Goal: Task Accomplishment & Management: Use online tool/utility

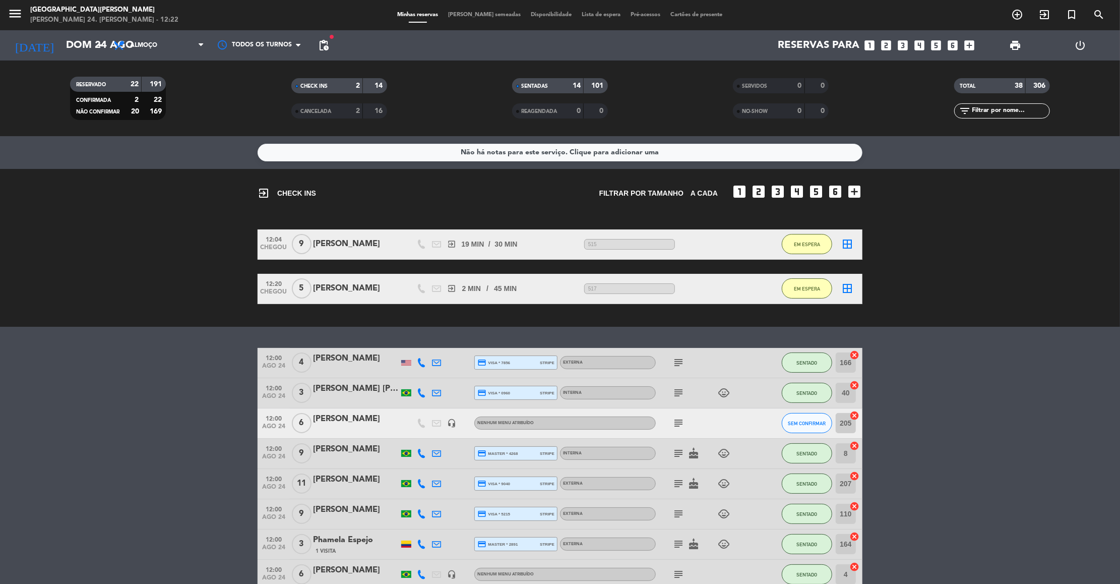
click at [679, 419] on icon "subject" at bounding box center [678, 423] width 12 height 12
click at [1067, 235] on bookings-row "12:04 CHEGOU 9 [PERSON_NAME] exit_to_app 19 MIN / 30 MIN sms 515 EM ESPERA bord…" at bounding box center [560, 266] width 1120 height 75
click at [797, 290] on span "EM ESPERA" at bounding box center [807, 289] width 26 height 6
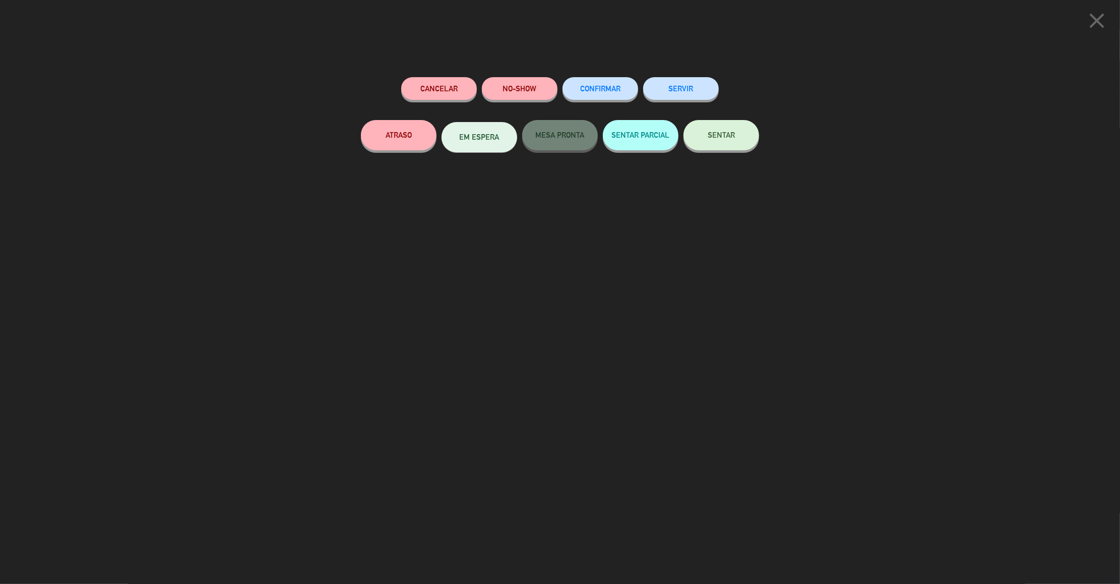
click at [730, 131] on span "SENTAR" at bounding box center [720, 135] width 27 height 9
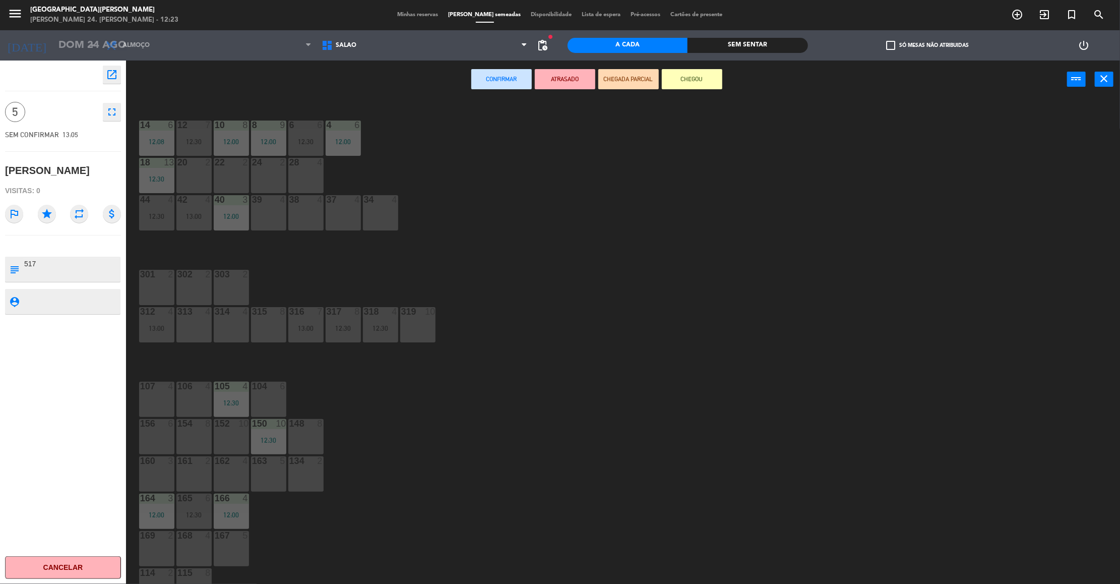
click at [303, 162] on div at bounding box center [305, 162] width 17 height 9
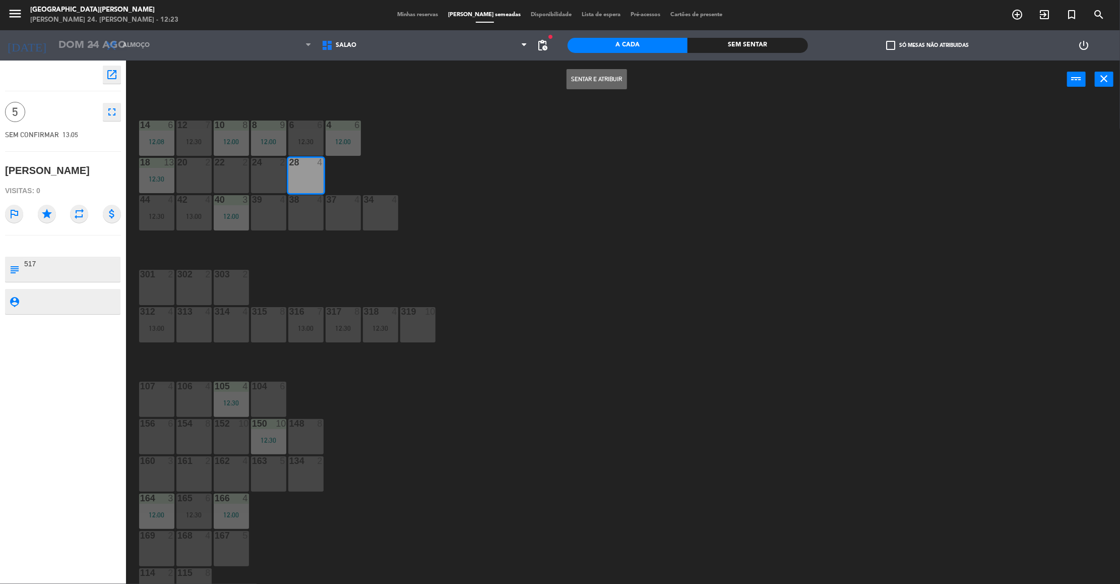
click at [589, 81] on button "Sentar e Atribuir" at bounding box center [596, 79] width 60 height 20
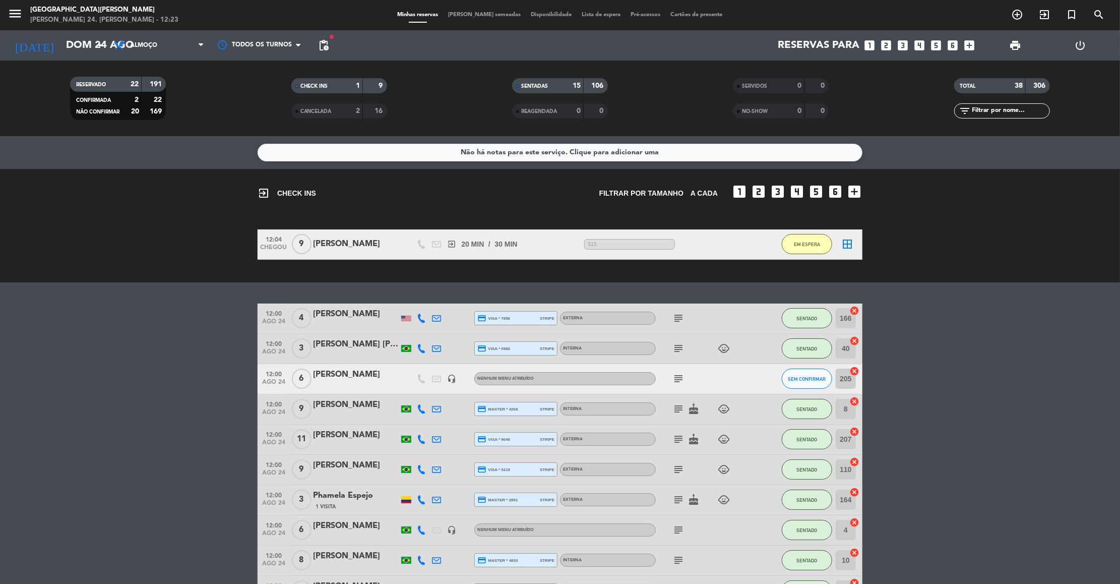
click at [993, 112] on input "text" at bounding box center [1010, 110] width 78 height 11
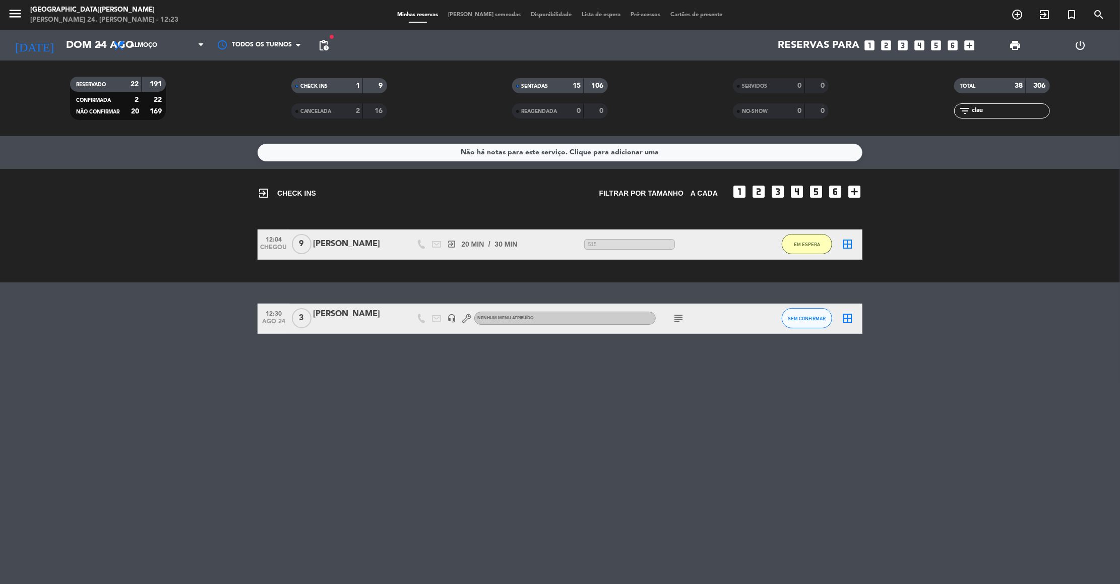
type input "clau"
click at [680, 319] on icon "subject" at bounding box center [678, 318] width 12 height 12
click at [803, 320] on button "SEM CONFIRMAR" at bounding box center [807, 318] width 50 height 20
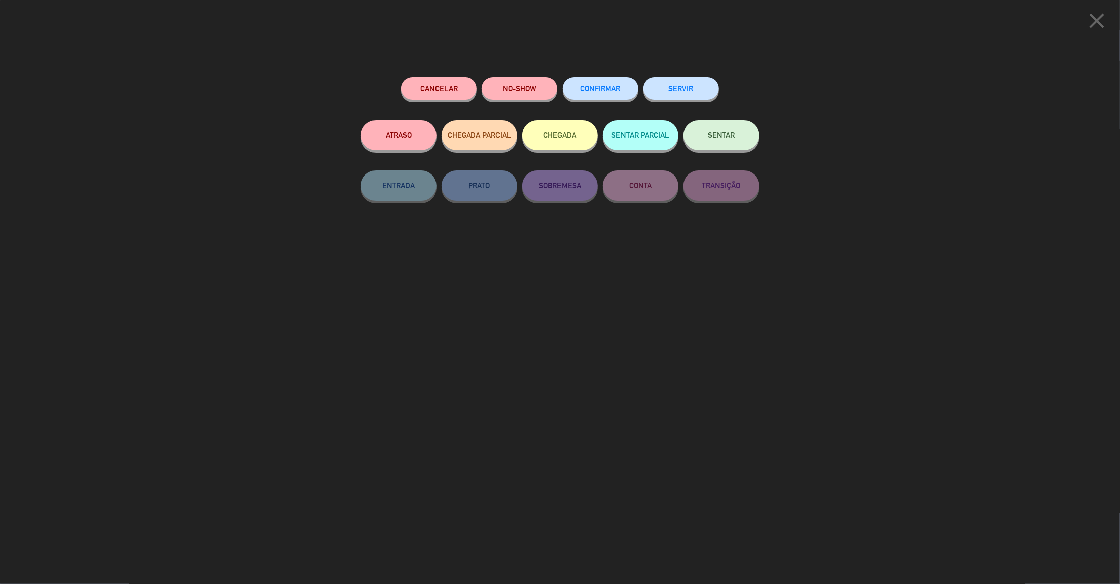
click at [739, 125] on button "SENTAR" at bounding box center [721, 135] width 76 height 30
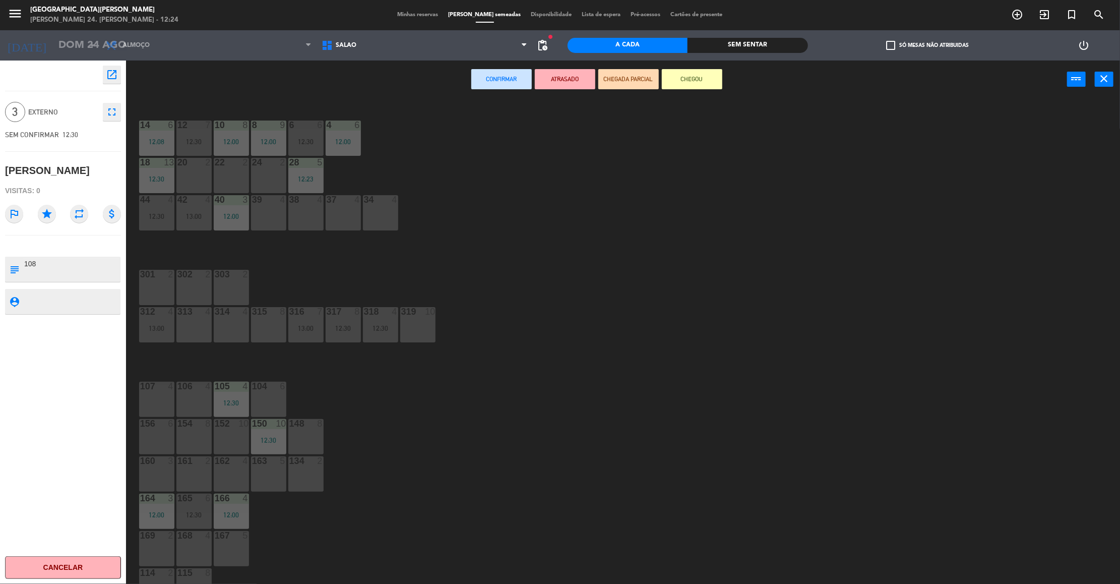
click at [280, 176] on div "24 2" at bounding box center [268, 175] width 35 height 35
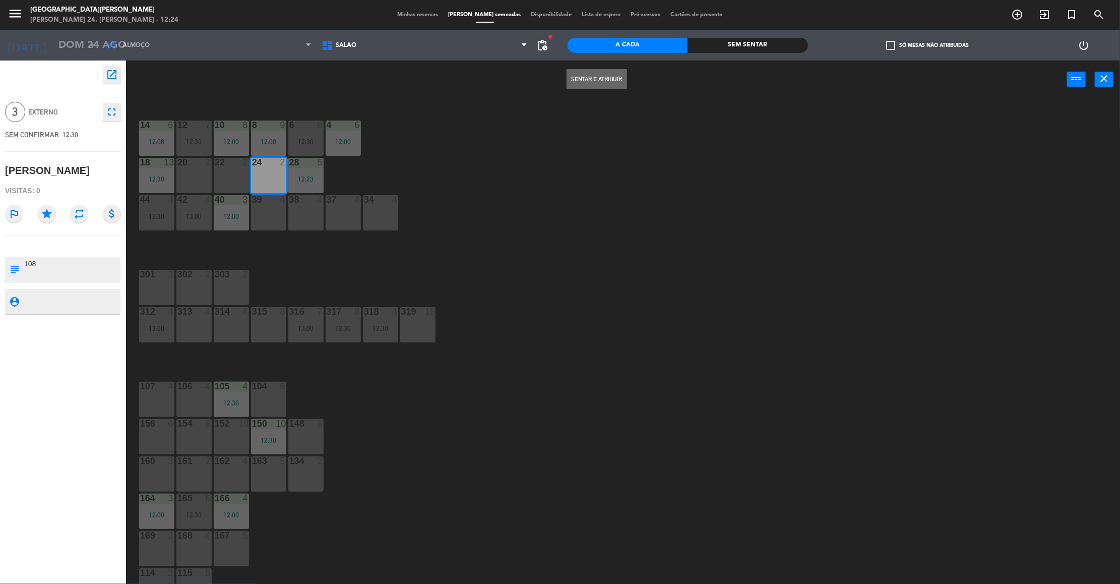
click at [605, 81] on button "Sentar e Atribuir" at bounding box center [596, 79] width 60 height 20
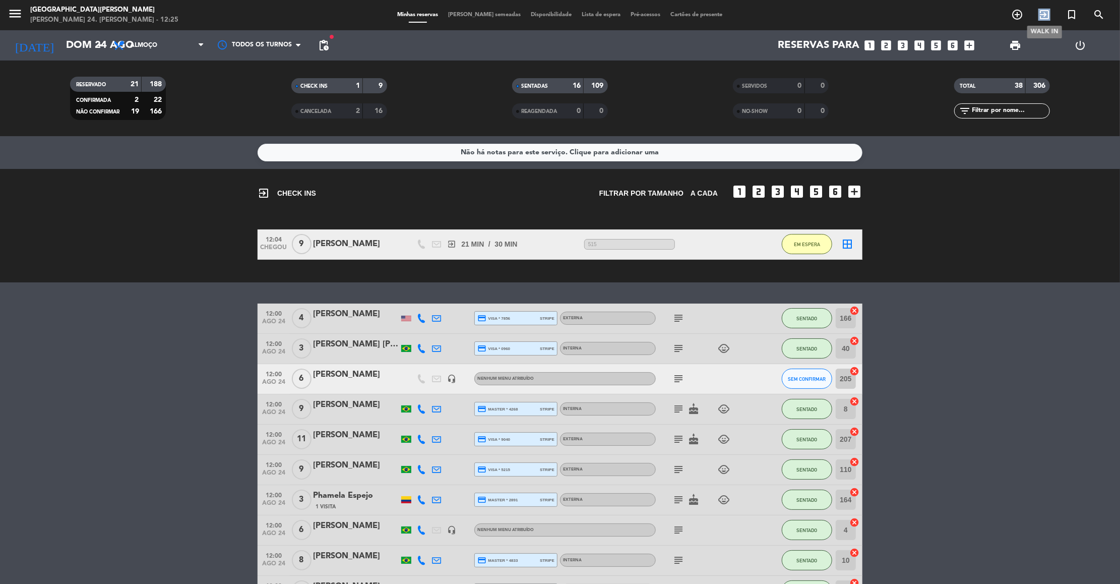
drag, startPoint x: 1050, startPoint y: 14, endPoint x: 1037, endPoint y: 13, distance: 13.6
click at [1037, 13] on span "exit_to_app" at bounding box center [1043, 14] width 27 height 17
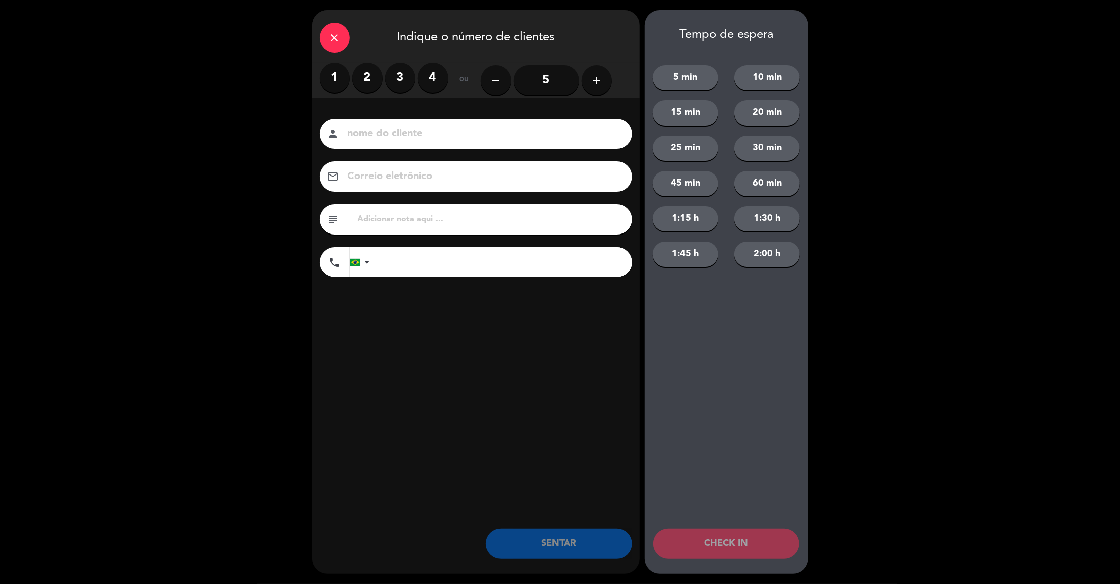
click at [1037, 13] on div "close Indique o número de clientes 1 2 3 4 ou remove 5 add nome do cliente pers…" at bounding box center [560, 292] width 1120 height 584
click at [547, 69] on input "5" at bounding box center [546, 80] width 66 height 30
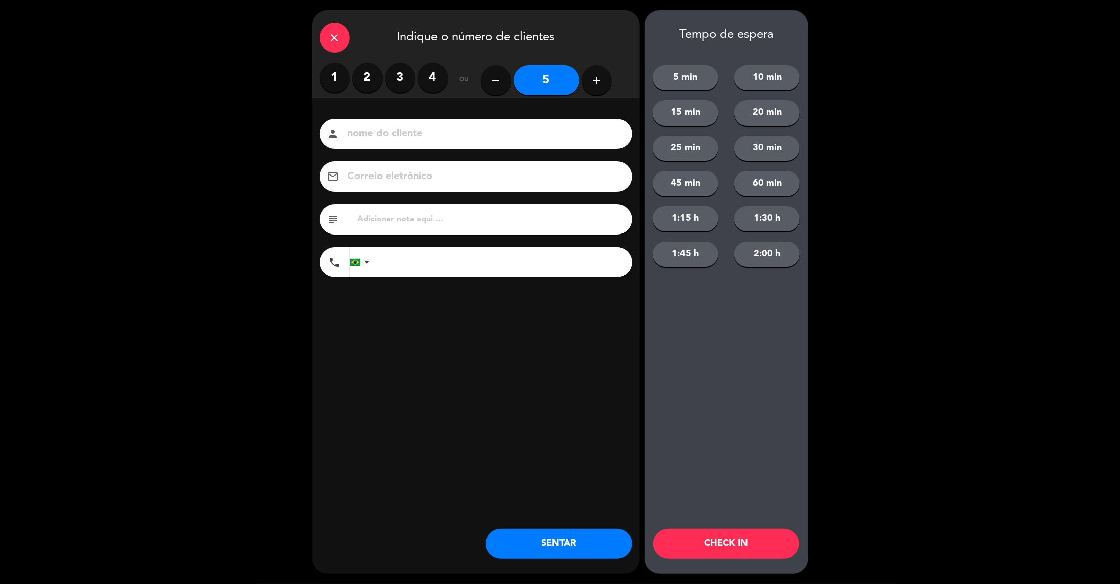
drag, startPoint x: 514, startPoint y: 122, endPoint x: 514, endPoint y: 131, distance: 8.6
click at [514, 131] on div "person" at bounding box center [475, 133] width 312 height 30
click at [514, 131] on input at bounding box center [483, 134] width 272 height 18
type input "v"
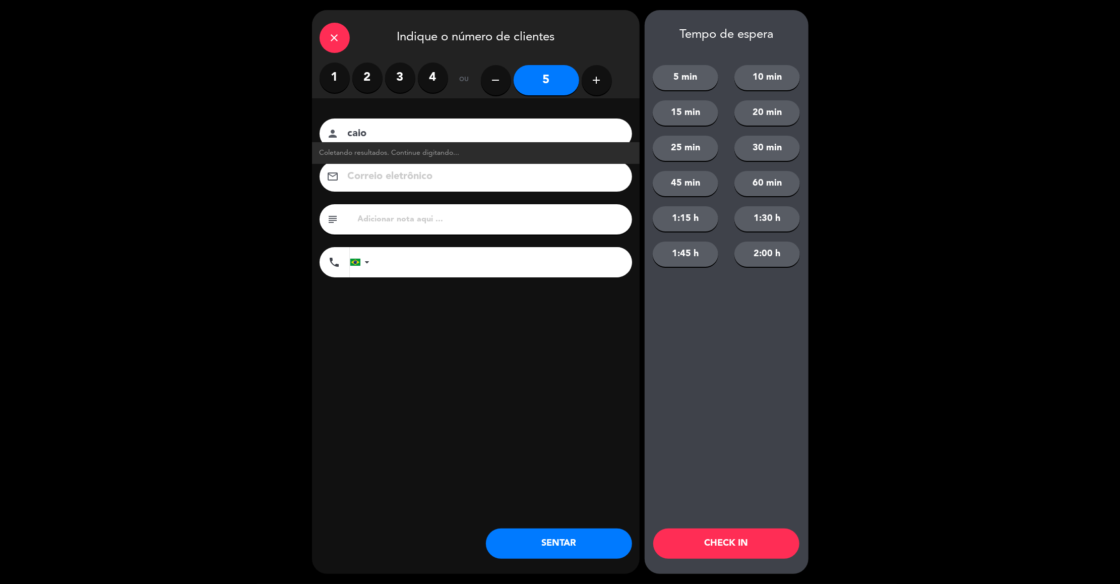
type input "caio"
click at [374, 220] on input "text" at bounding box center [491, 219] width 268 height 14
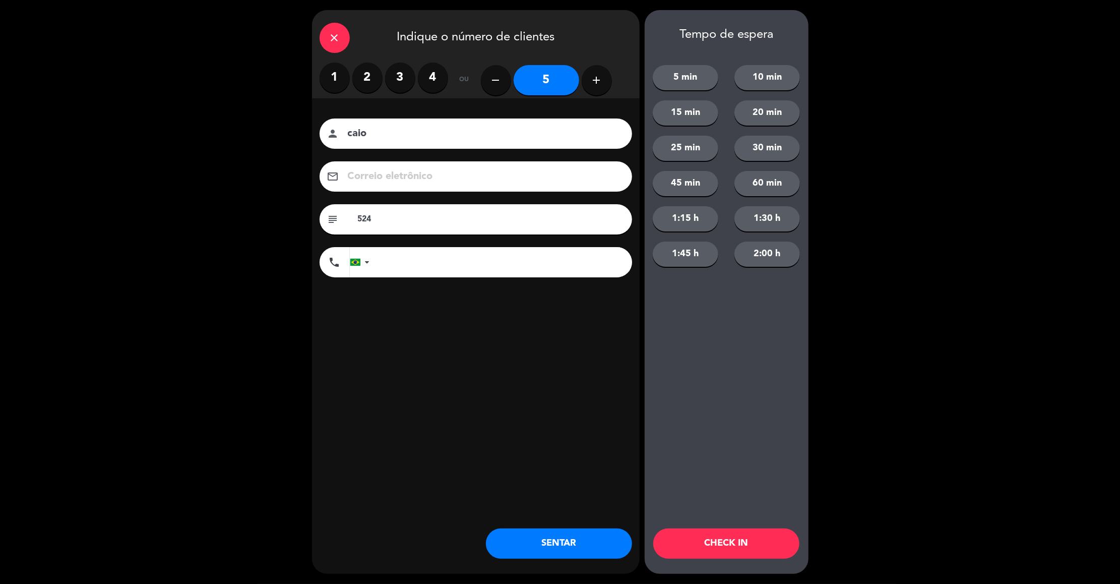
type input "524"
drag, startPoint x: 695, startPoint y: 182, endPoint x: 672, endPoint y: 177, distance: 23.7
click at [672, 177] on button "45 min" at bounding box center [686, 183] width 66 height 25
drag, startPoint x: 672, startPoint y: 177, endPoint x: 744, endPoint y: 507, distance: 337.7
click at [744, 507] on div "Tempo de espera 5 min 10 min 15 min 20 min 25 min 30 min 45 min 60 min 1:15 h 1…" at bounding box center [727, 291] width 164 height 563
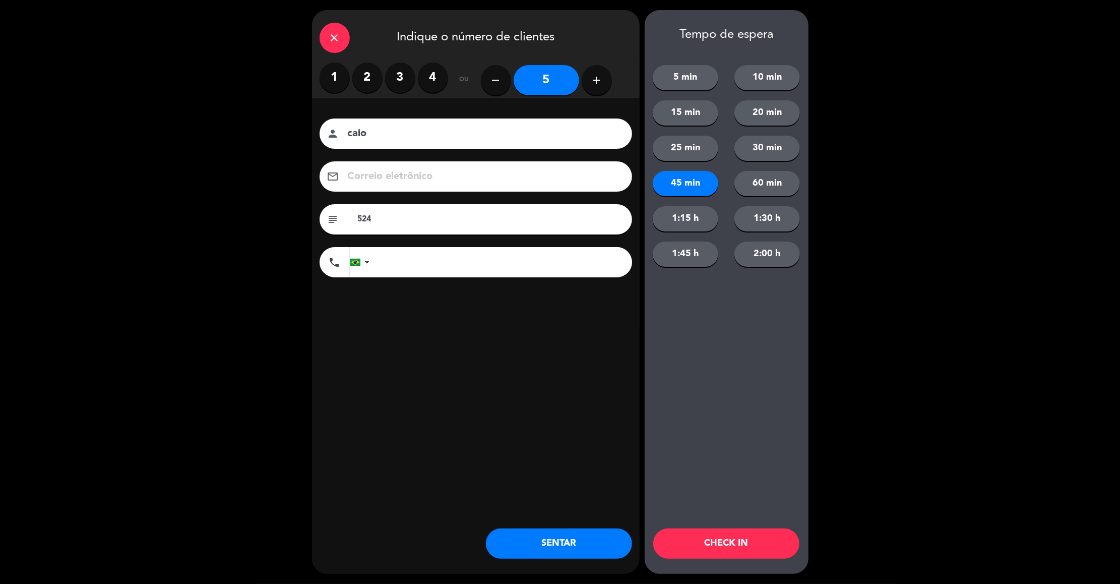
click at [735, 536] on button "CHECK IN" at bounding box center [726, 543] width 146 height 30
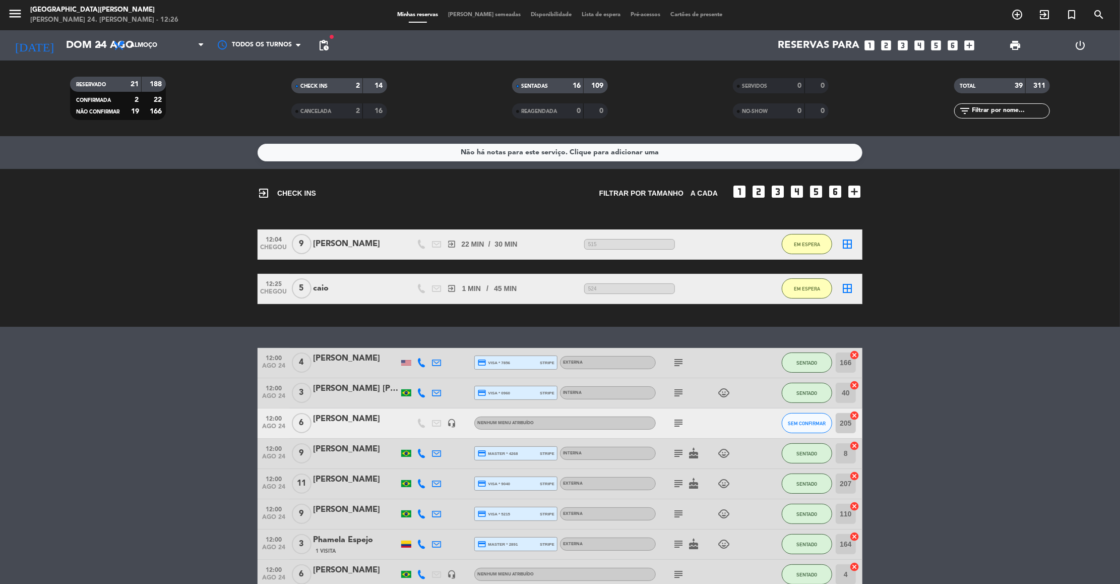
click at [983, 255] on bookings-row "12:04 CHEGOU 9 [PERSON_NAME] exit_to_app 22 MIN / 30 MIN sms 515 EM ESPERA bord…" at bounding box center [560, 266] width 1120 height 75
click at [989, 112] on input "text" at bounding box center [1010, 110] width 78 height 11
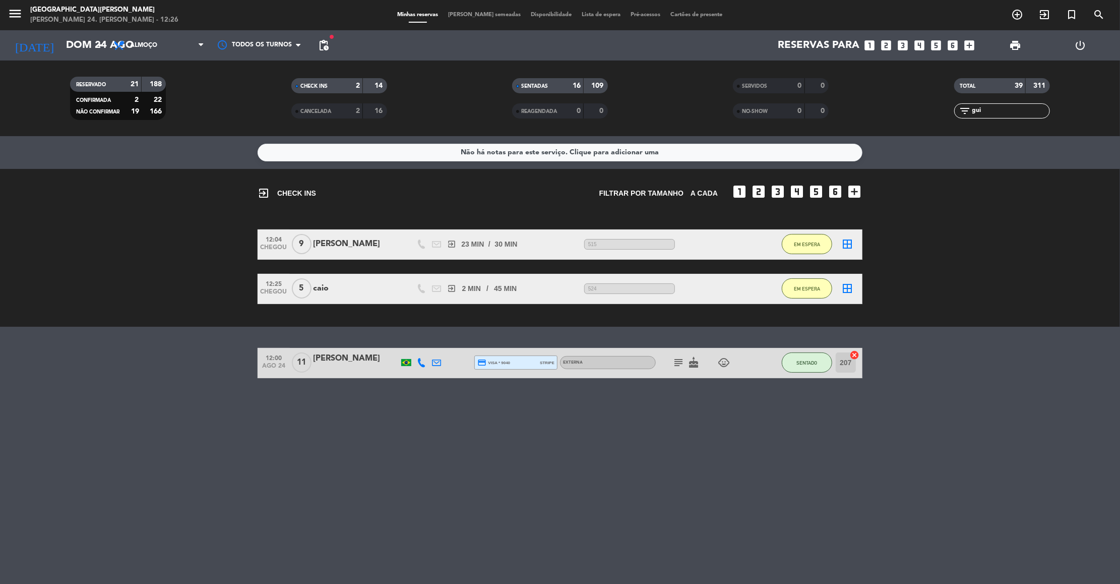
click at [672, 361] on icon "subject" at bounding box center [678, 362] width 12 height 12
click at [1011, 110] on input "gui" at bounding box center [1010, 110] width 78 height 11
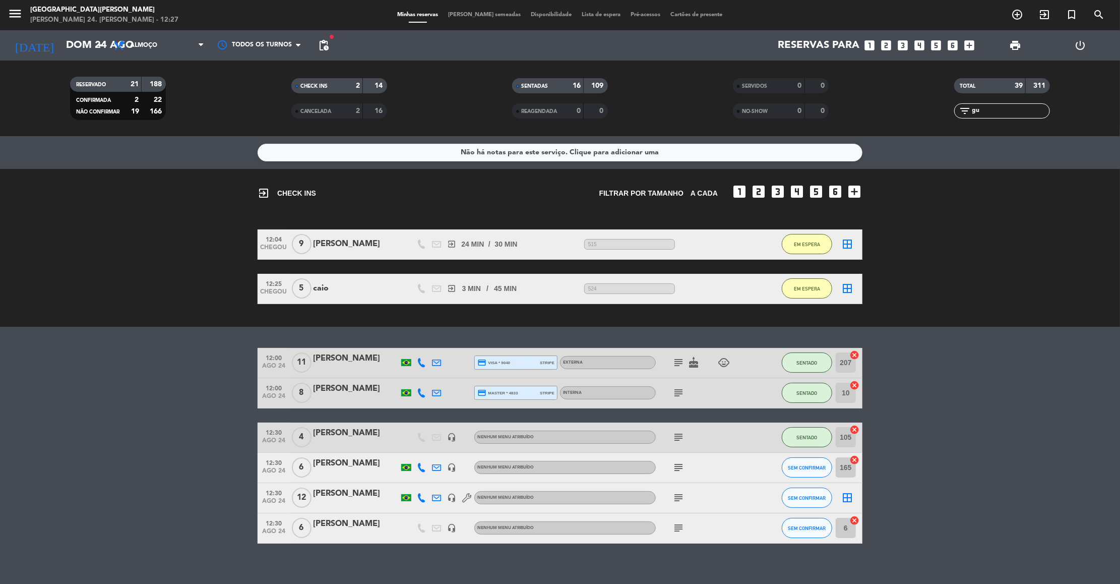
type input "g"
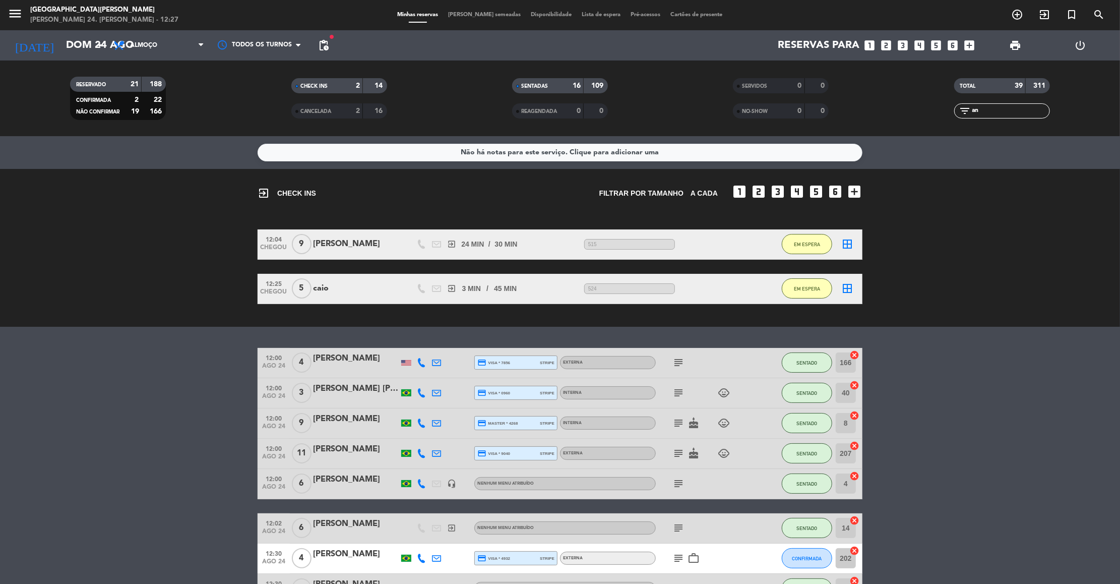
type input "a"
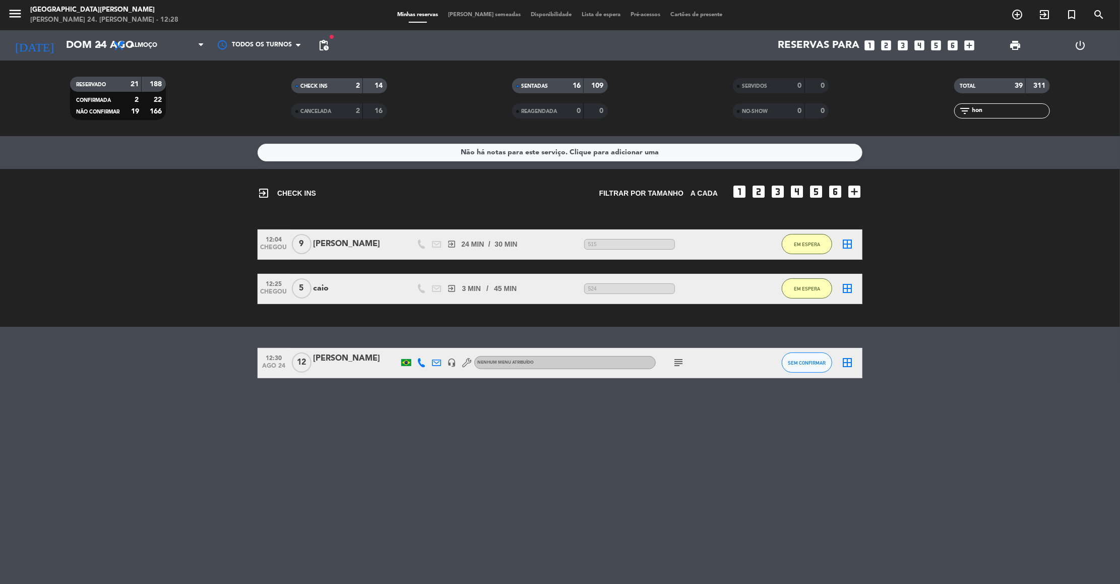
type input "hon"
click at [676, 358] on icon "subject" at bounding box center [678, 362] width 12 height 12
click at [1017, 113] on input "hon" at bounding box center [1010, 110] width 78 height 11
click at [671, 356] on span "subject" at bounding box center [678, 362] width 15 height 12
click at [675, 363] on icon "subject" at bounding box center [678, 362] width 12 height 12
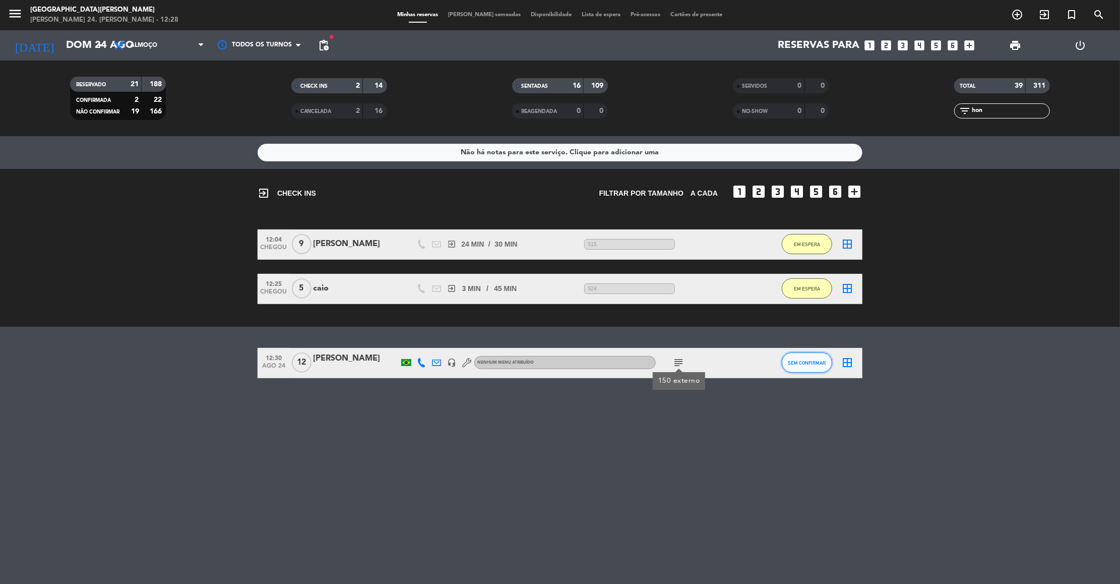
drag, startPoint x: 795, startPoint y: 359, endPoint x: 796, endPoint y: 349, distance: 10.1
click at [796, 349] on div "SEM CONFIRMAR" at bounding box center [807, 363] width 50 height 30
click at [793, 363] on span "SEM CONFIRMAR" at bounding box center [807, 363] width 38 height 6
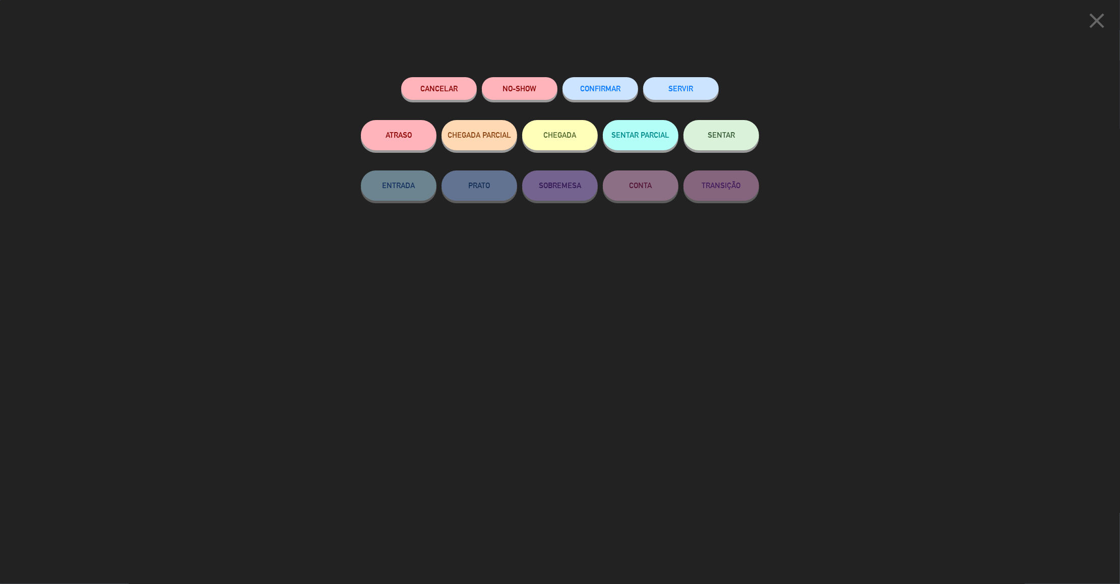
click at [711, 132] on span "SENTAR" at bounding box center [720, 135] width 27 height 9
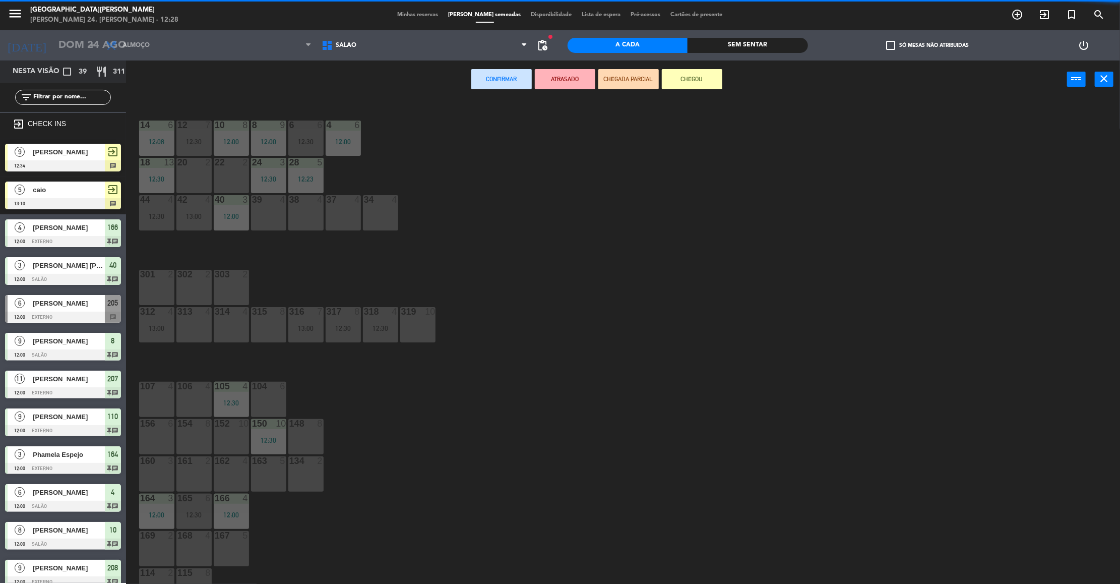
click at [233, 161] on div at bounding box center [231, 162] width 17 height 9
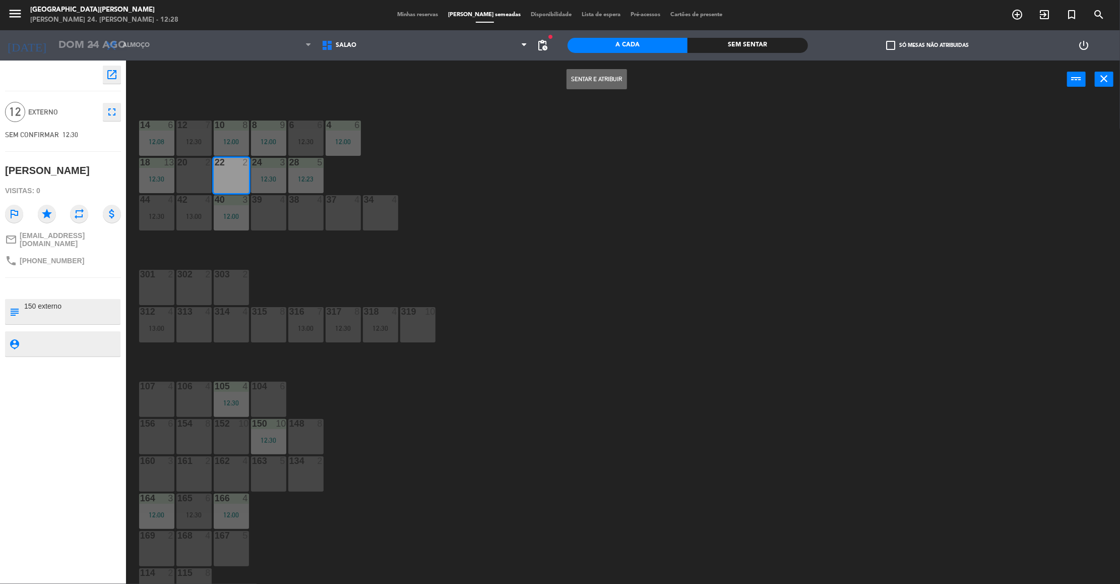
click at [600, 80] on button "Sentar e Atribuir" at bounding box center [596, 79] width 60 height 20
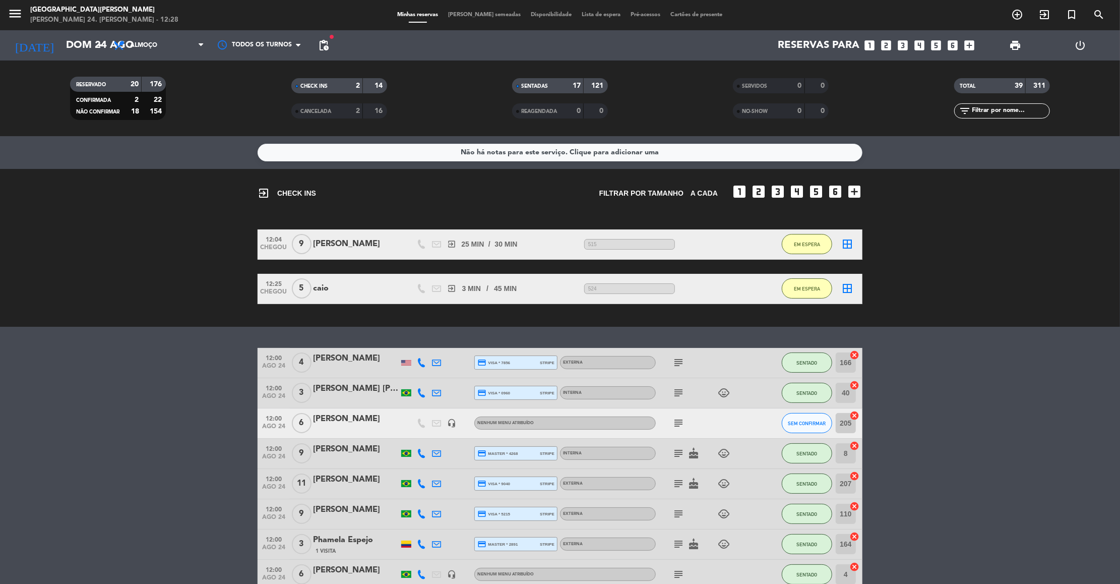
click at [974, 112] on input "text" at bounding box center [1010, 110] width 78 height 11
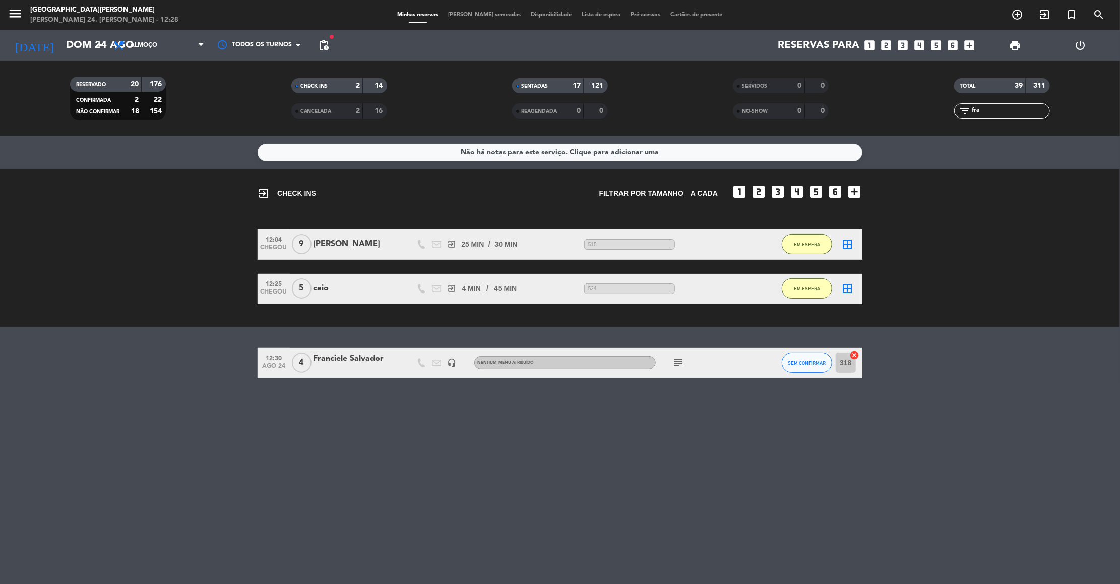
click at [683, 362] on icon "subject" at bounding box center [678, 362] width 12 height 12
click at [794, 360] on span "SEM CONFIRMAR" at bounding box center [807, 363] width 38 height 6
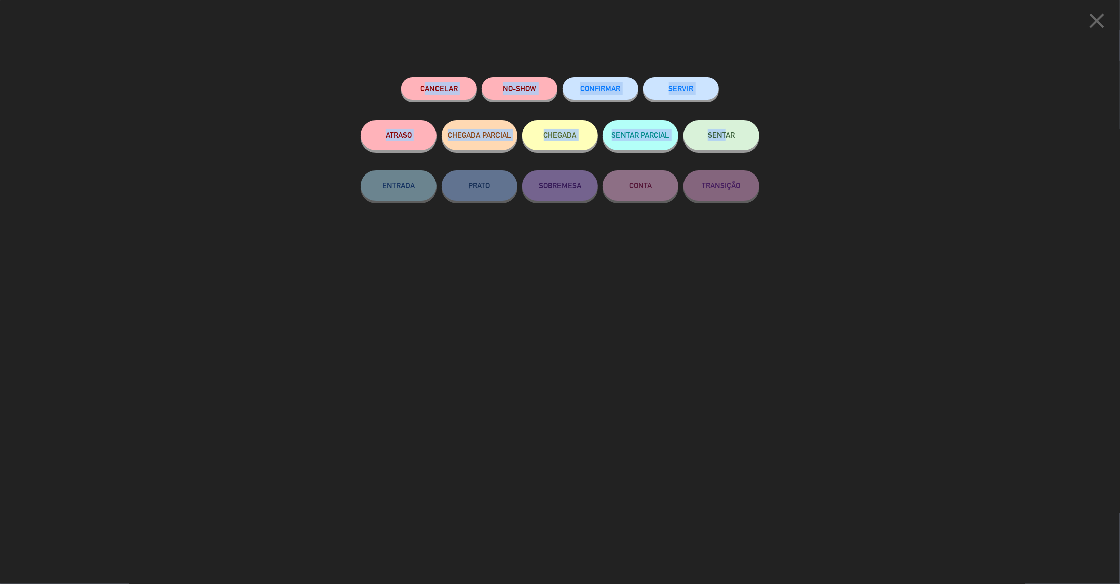
drag, startPoint x: 776, startPoint y: 104, endPoint x: 721, endPoint y: 152, distance: 72.5
click at [721, 152] on div "close Cancelar NO-SHOW CONFIRMAR SERVIR ATRASO CHEGADA PARCIAL CHEGADA SENTAR P…" at bounding box center [560, 292] width 1120 height 584
drag, startPoint x: 807, startPoint y: 104, endPoint x: 719, endPoint y: 135, distance: 93.4
click at [719, 135] on div "close Cancelar NO-SHOW CONFIRMAR SERVIR ATRASO CHEGADA PARCIAL CHEGADA SENTAR P…" at bounding box center [560, 292] width 1120 height 584
click at [718, 134] on span "SENTAR" at bounding box center [720, 135] width 27 height 9
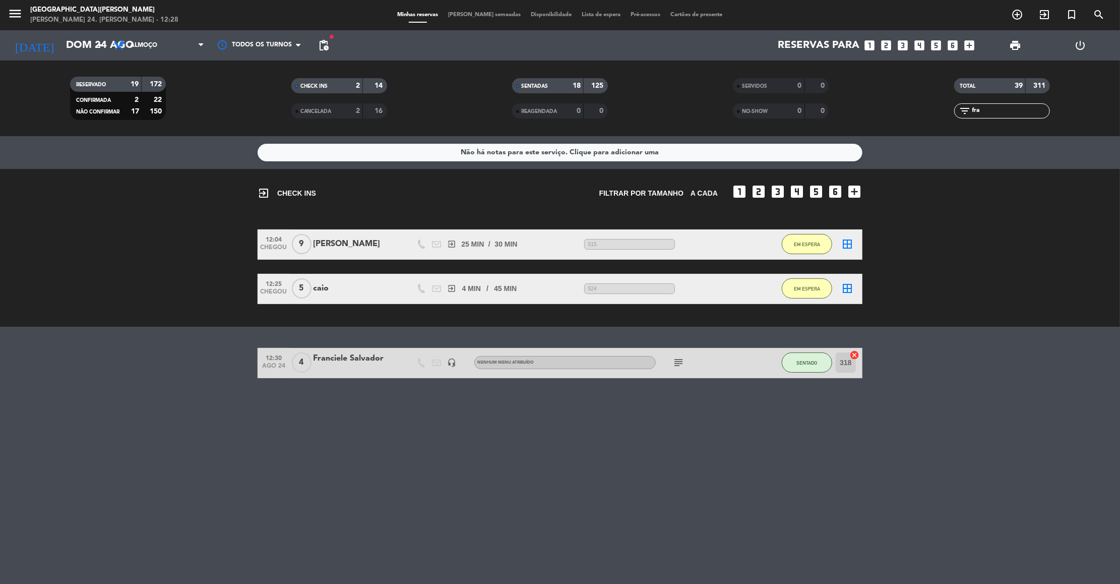
click at [987, 107] on input "fra" at bounding box center [1010, 110] width 78 height 11
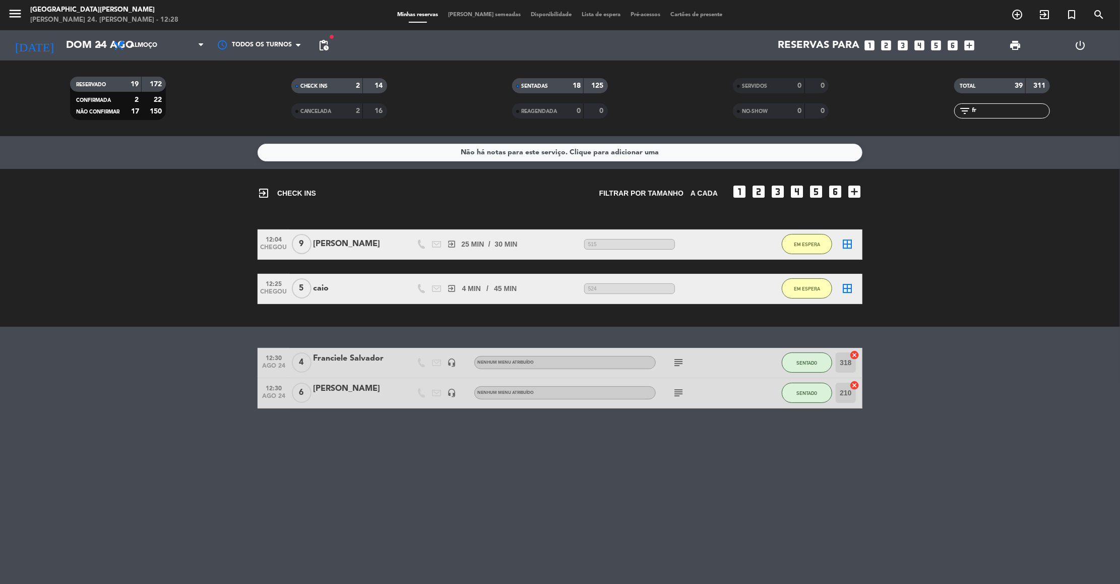
type input "f"
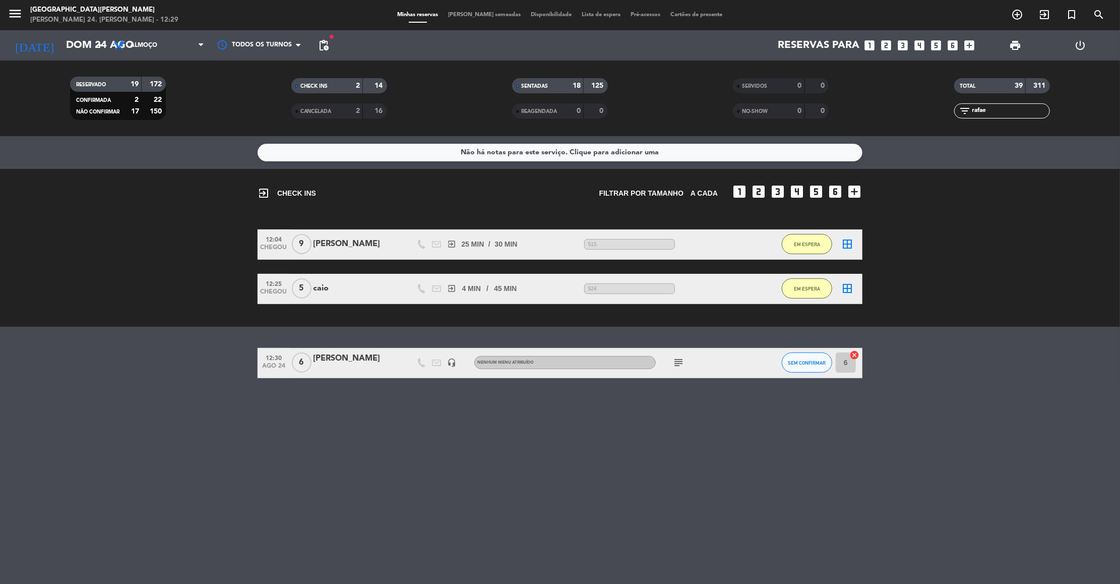
type input "rafae"
click at [681, 359] on icon "subject" at bounding box center [678, 362] width 12 height 12
click at [795, 361] on span "SEM CONFIRMAR" at bounding box center [807, 363] width 38 height 6
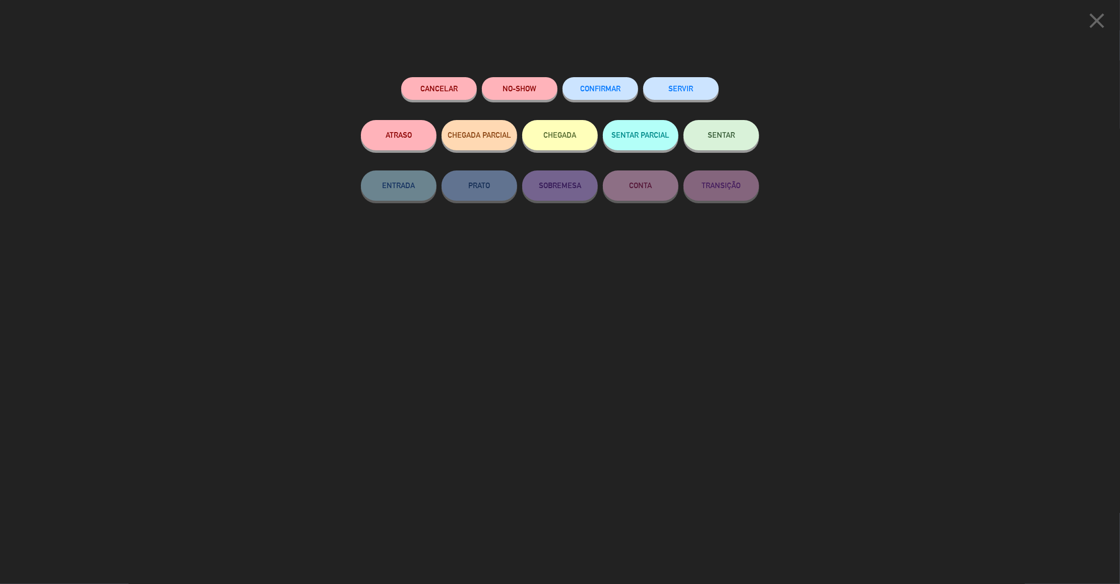
click at [716, 133] on span "SENTAR" at bounding box center [720, 135] width 27 height 9
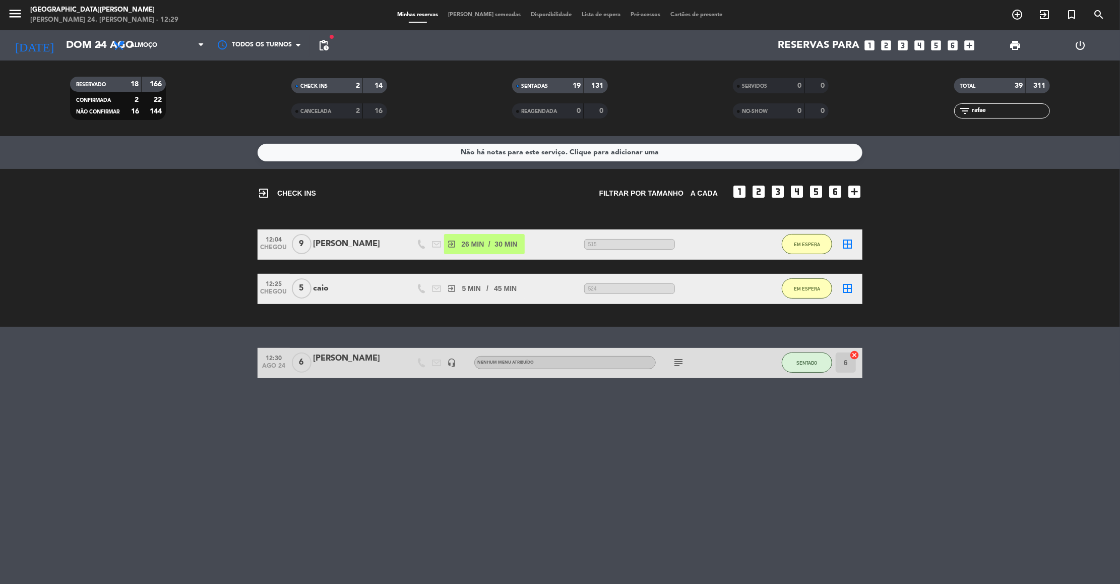
click at [980, 113] on input "rafae" at bounding box center [1010, 110] width 78 height 11
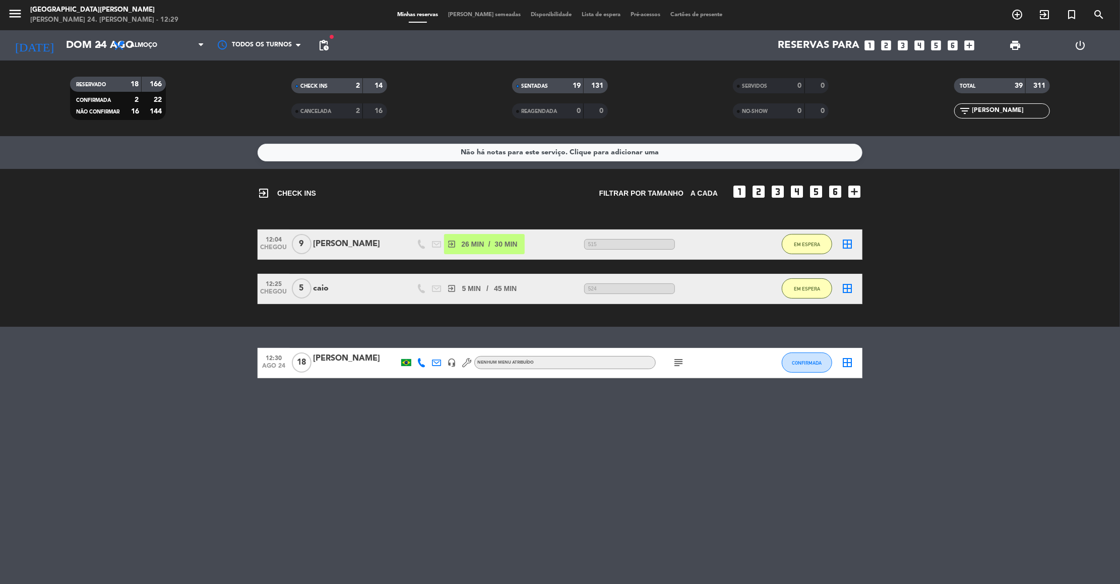
type input "[PERSON_NAME]"
click at [679, 358] on icon "subject" at bounding box center [678, 362] width 12 height 12
click at [813, 360] on span "CONFIRMADA" at bounding box center [807, 363] width 30 height 6
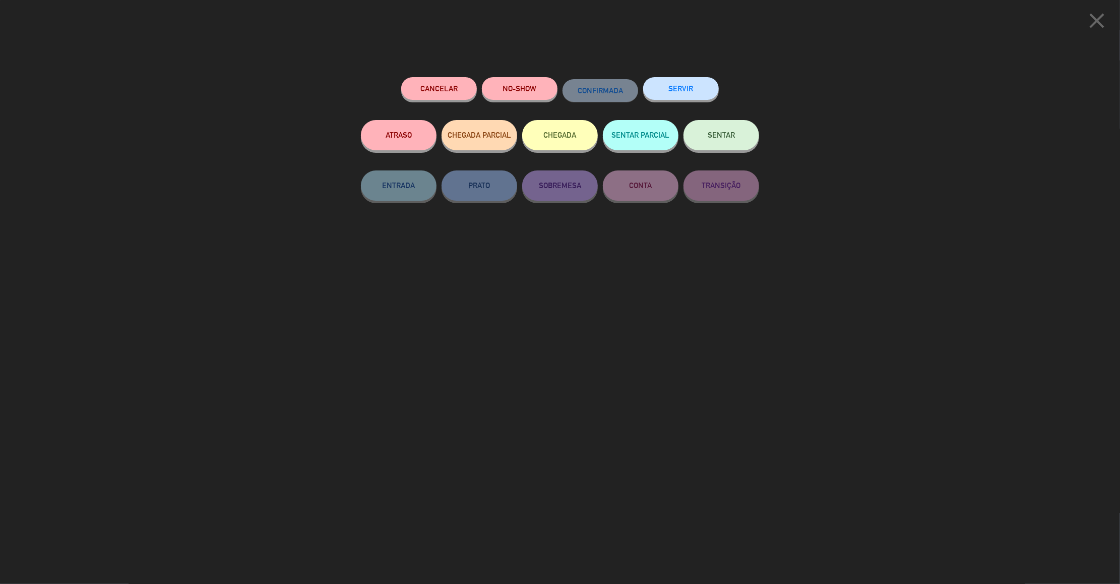
click at [706, 141] on button "SENTAR" at bounding box center [721, 135] width 76 height 30
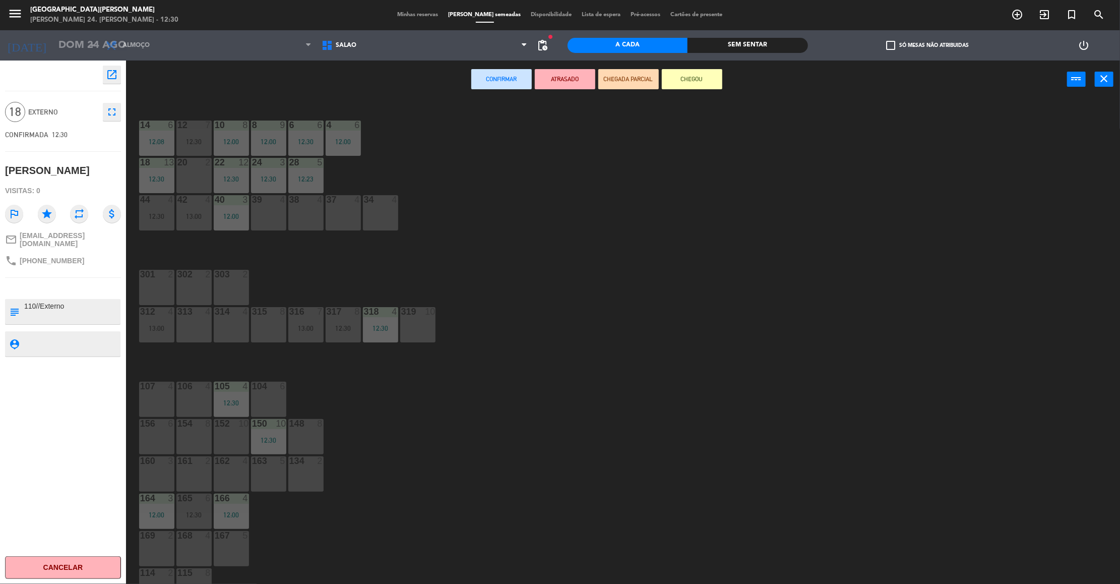
click at [266, 218] on div "39 4" at bounding box center [268, 212] width 35 height 35
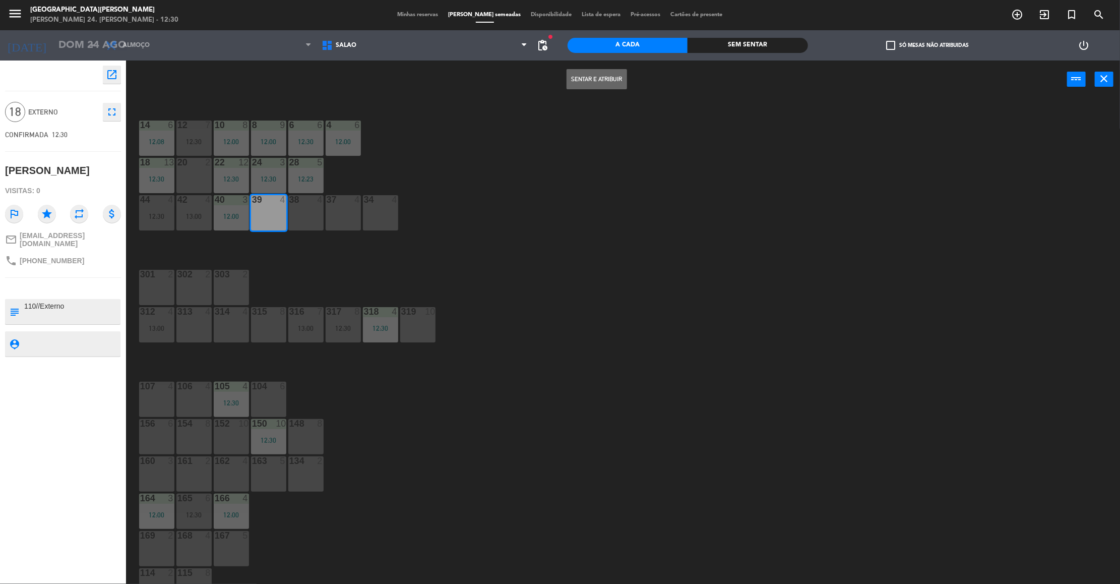
click at [603, 78] on button "Sentar e Atribuir" at bounding box center [596, 79] width 60 height 20
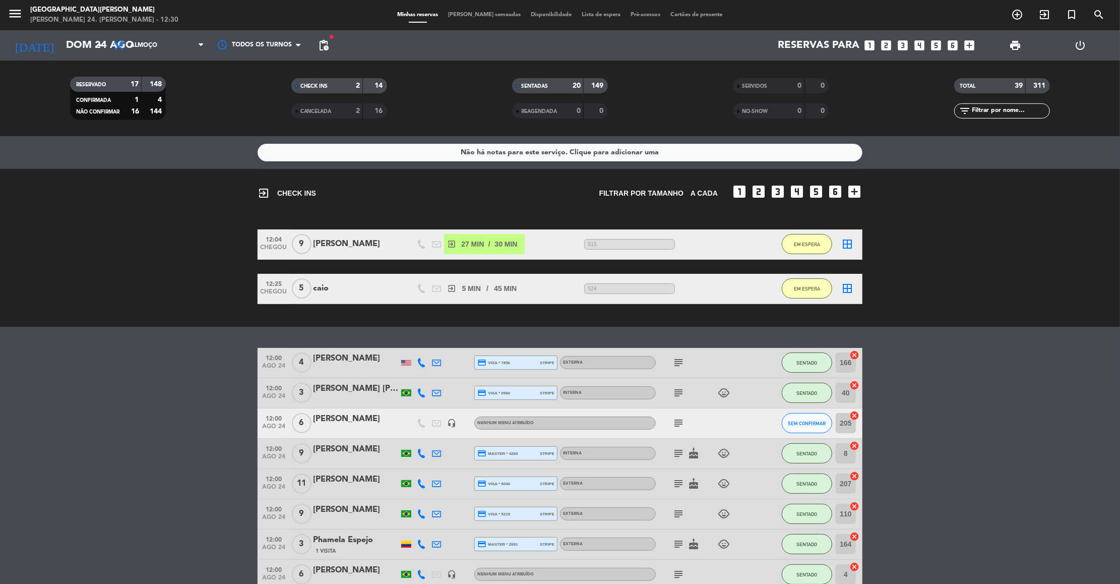
click at [1029, 110] on input "text" at bounding box center [1010, 110] width 78 height 11
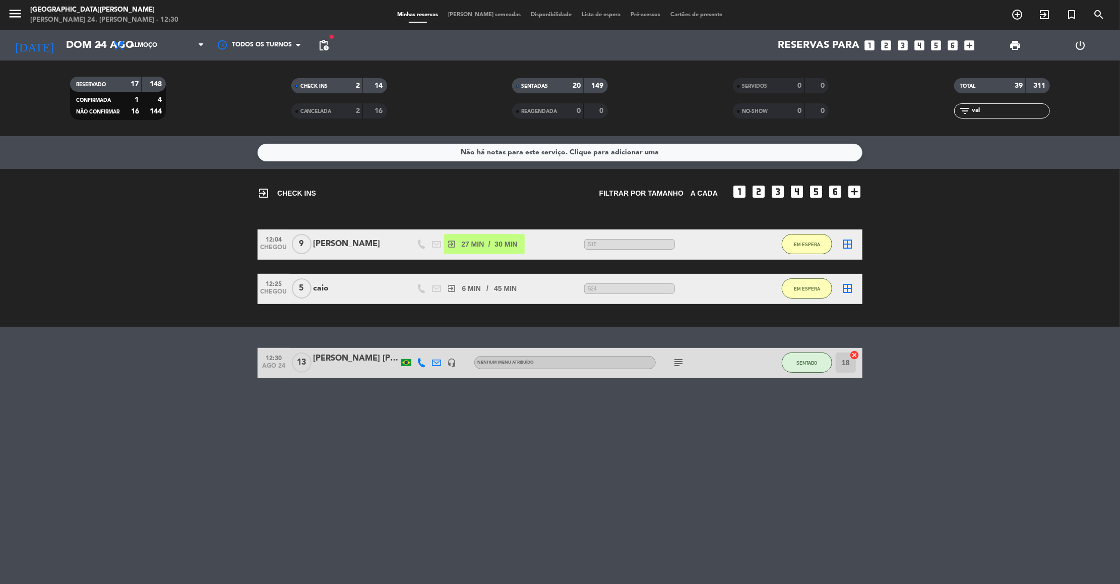
click at [675, 359] on icon "subject" at bounding box center [678, 362] width 12 height 12
click at [997, 110] on input "val" at bounding box center [1010, 110] width 78 height 11
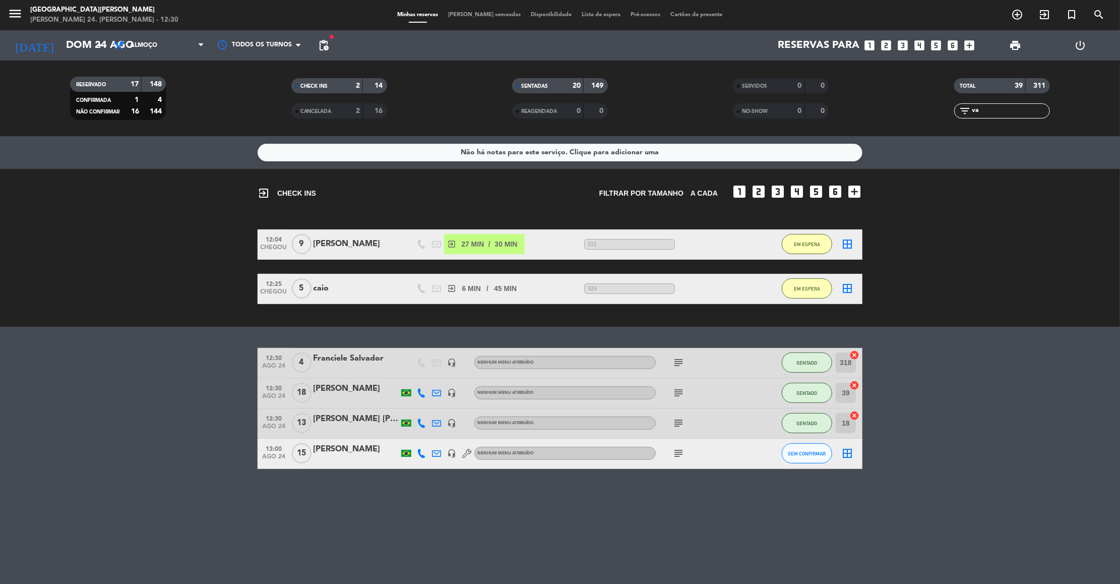
type input "v"
